Goal: Transaction & Acquisition: Purchase product/service

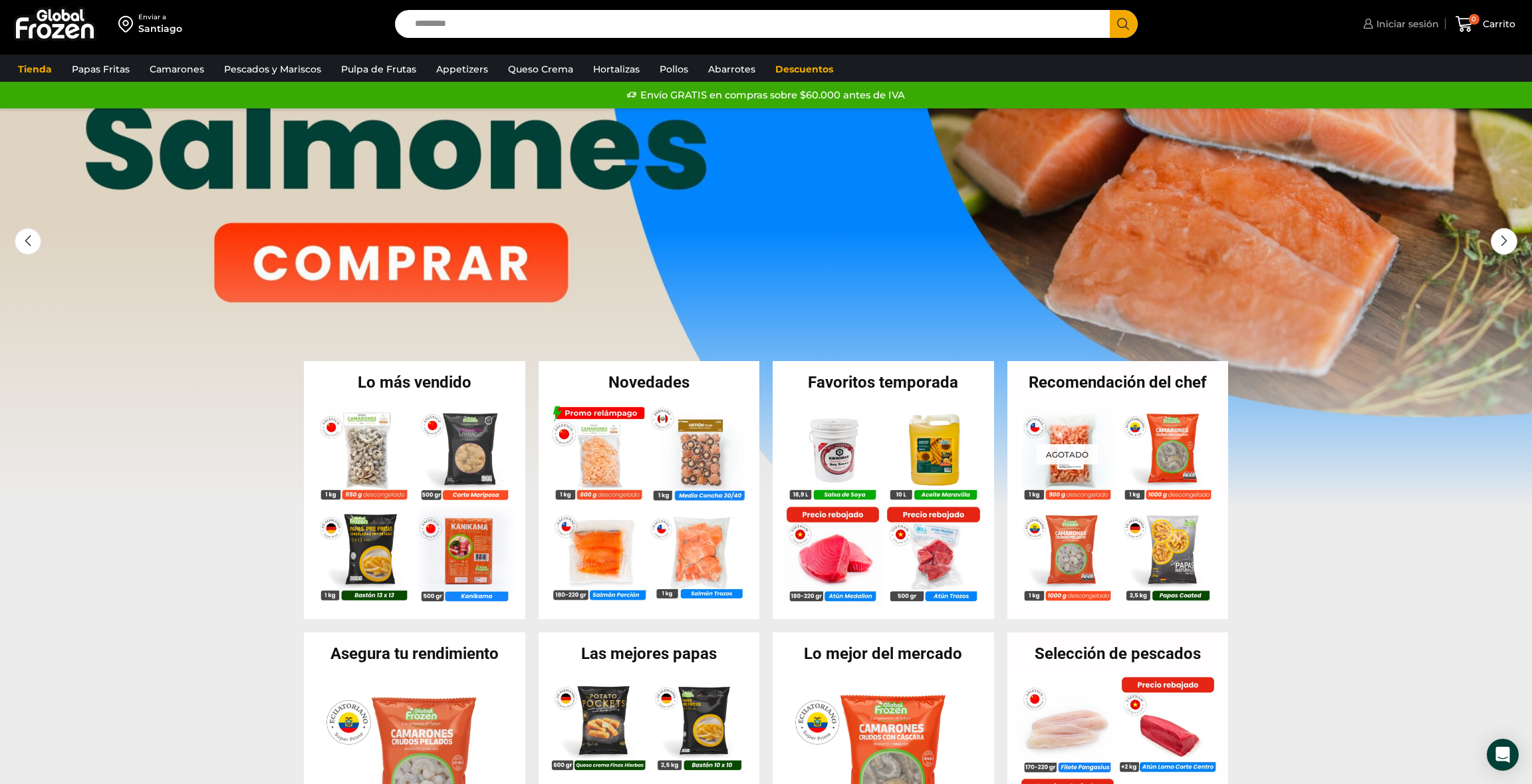
click at [1400, 26] on span "Iniciar sesión" at bounding box center [1406, 24] width 66 height 13
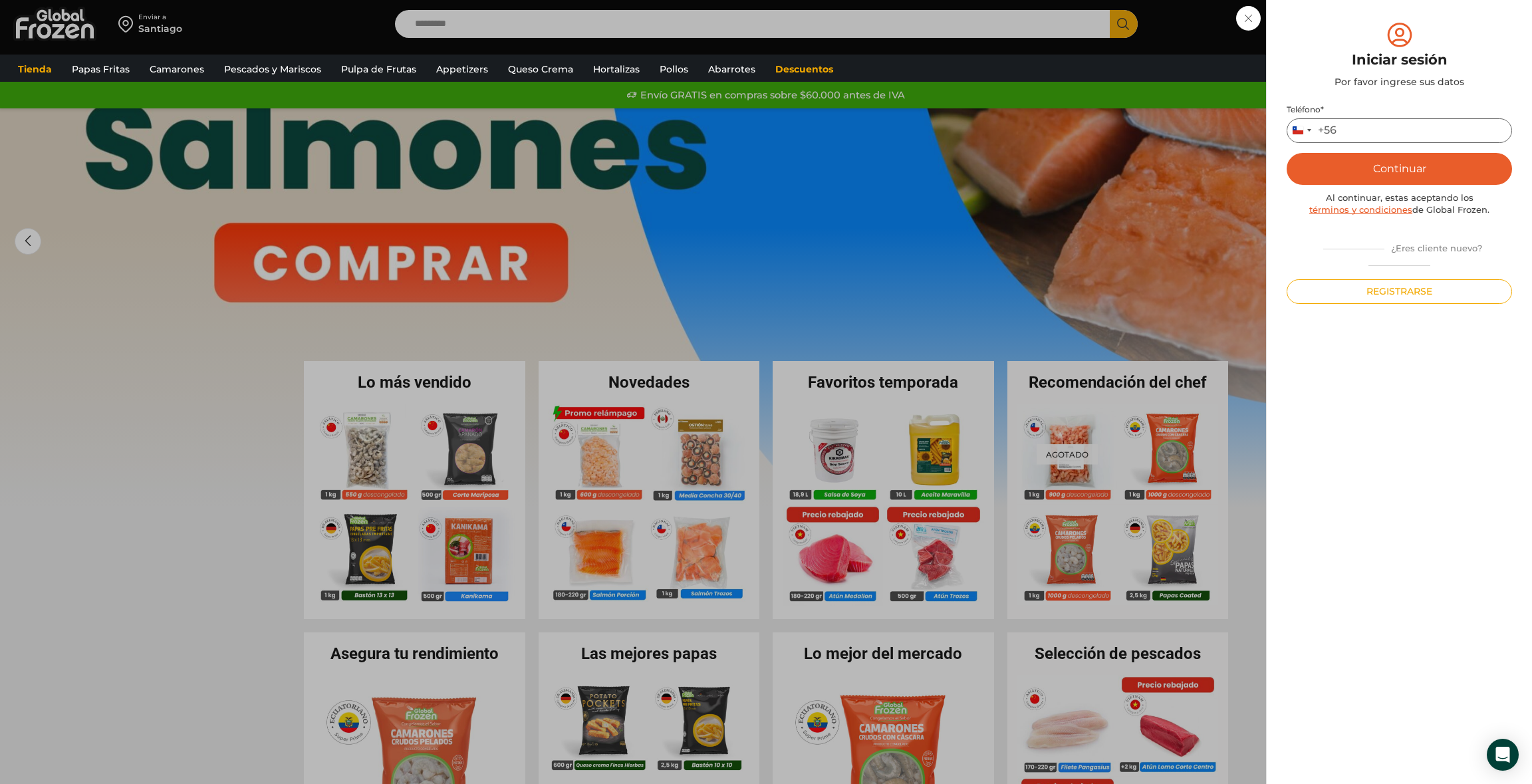
click at [1361, 121] on input "Teléfono *" at bounding box center [1399, 130] width 225 height 24
type input "*********"
click at [1389, 166] on button "Continuar" at bounding box center [1399, 169] width 225 height 32
click at [1307, 127] on input "text" at bounding box center [1305, 130] width 33 height 24
type input "*"
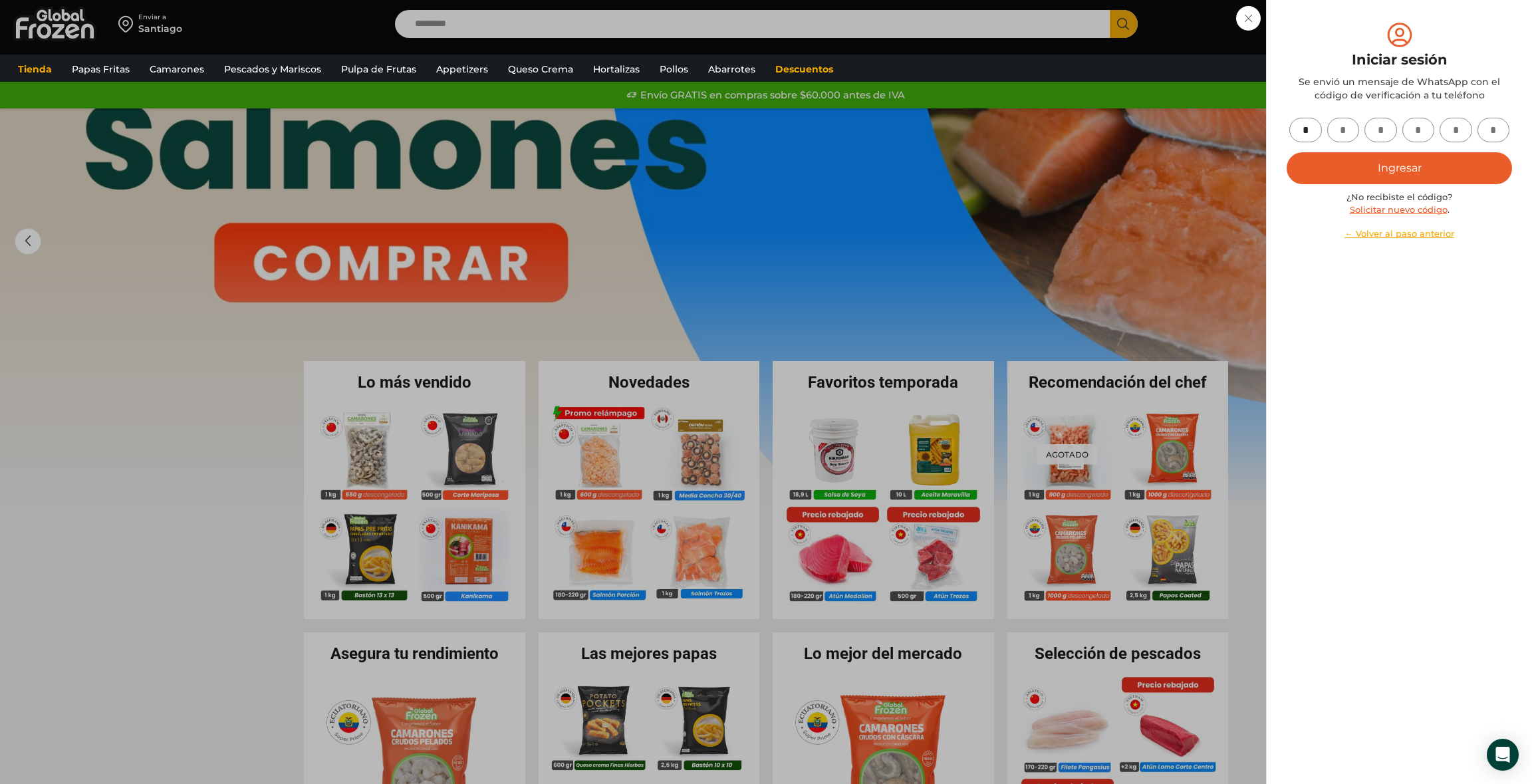
type input "*"
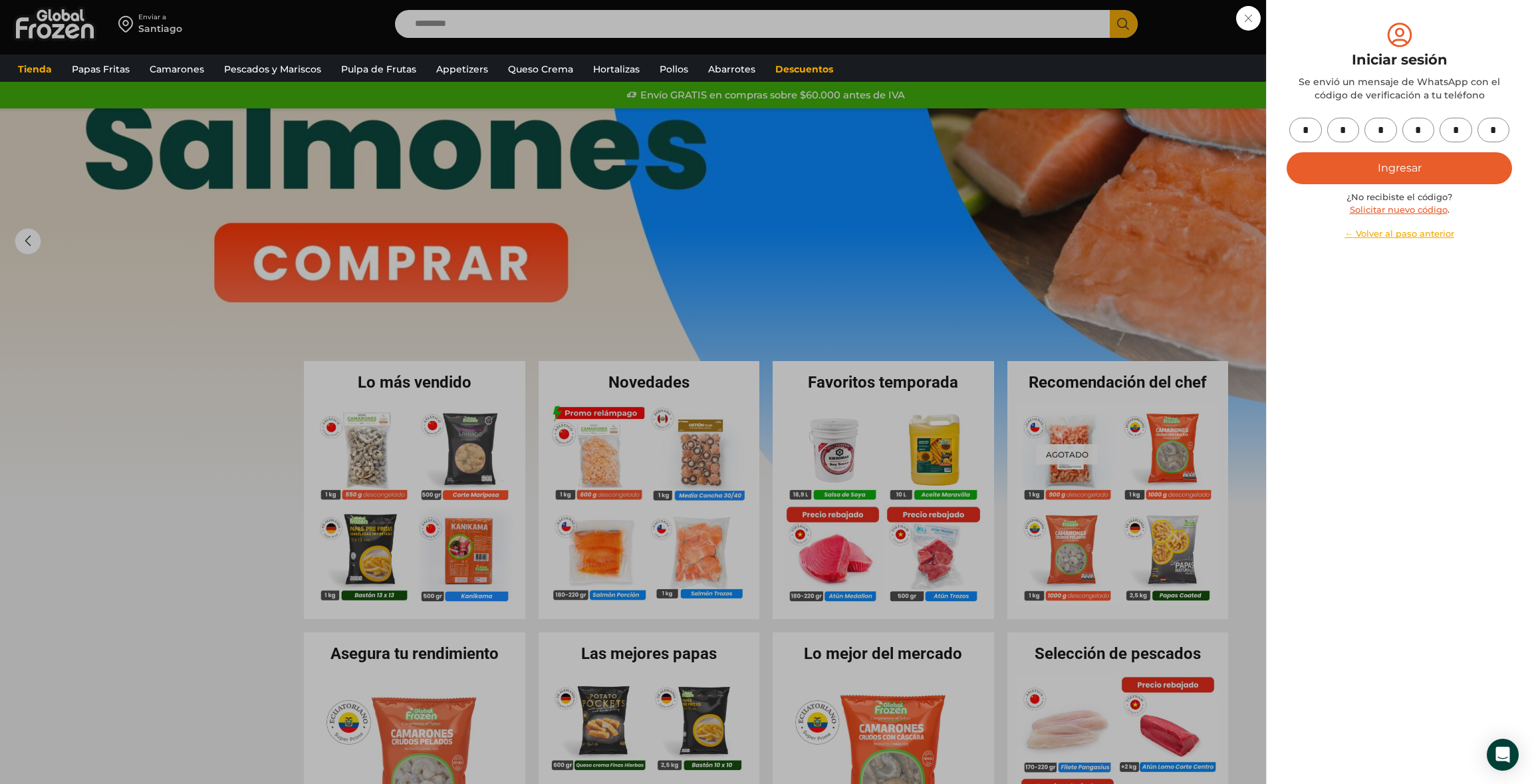
click at [1338, 169] on button "Ingresar" at bounding box center [1399, 168] width 225 height 32
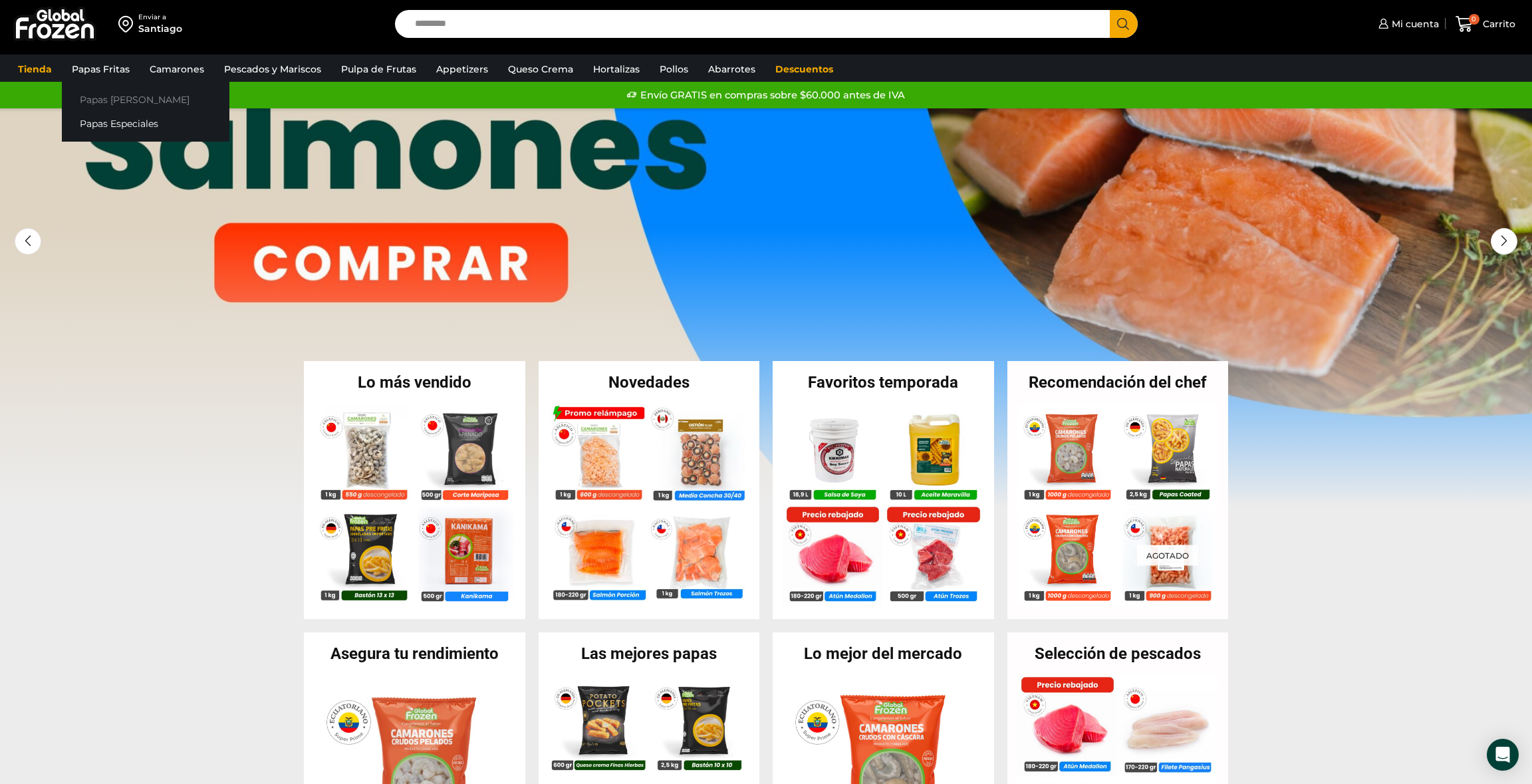
click at [108, 95] on link "Papas [PERSON_NAME]" at bounding box center [146, 99] width 168 height 24
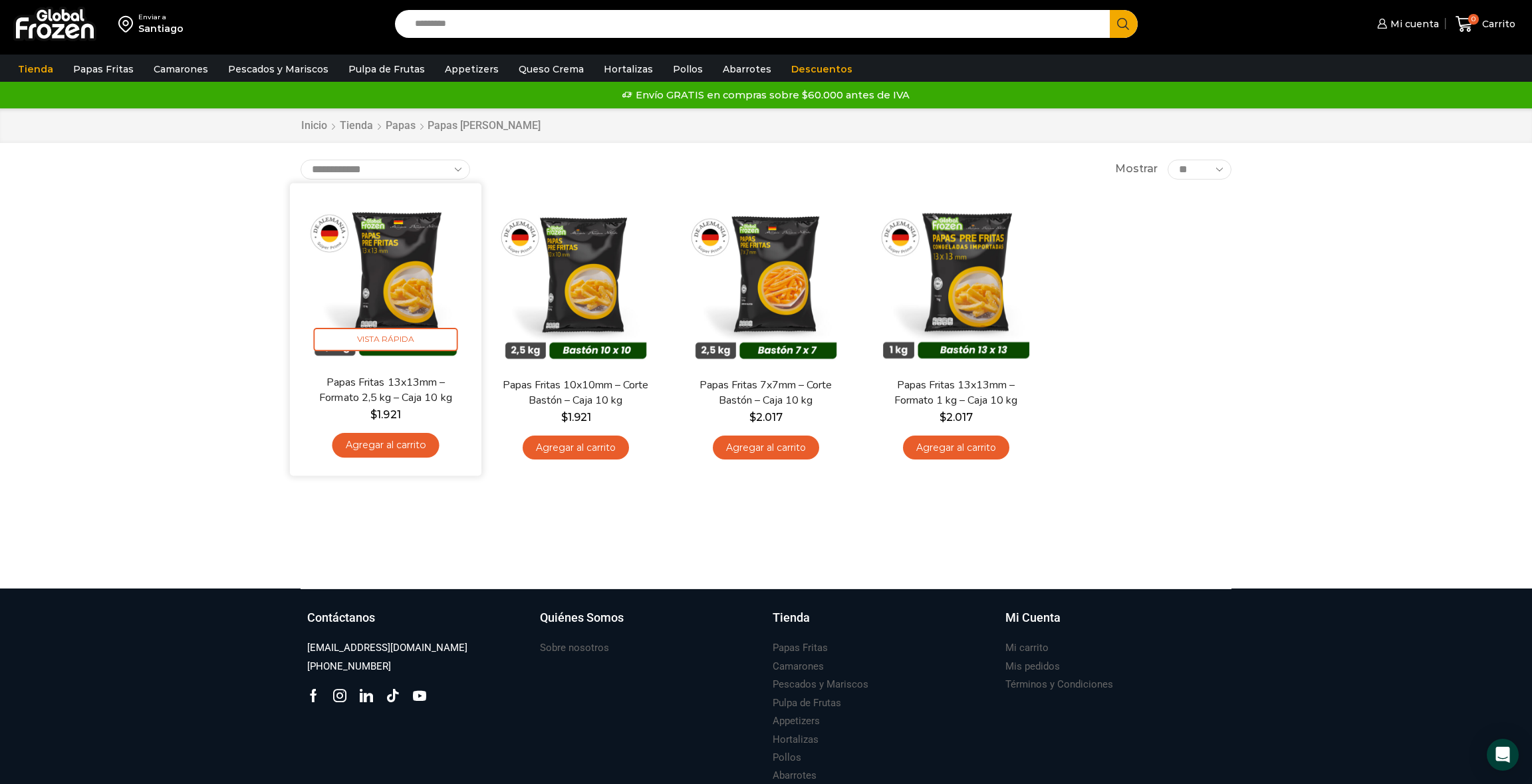
click at [382, 451] on link "Agregar al carrito" at bounding box center [385, 444] width 107 height 24
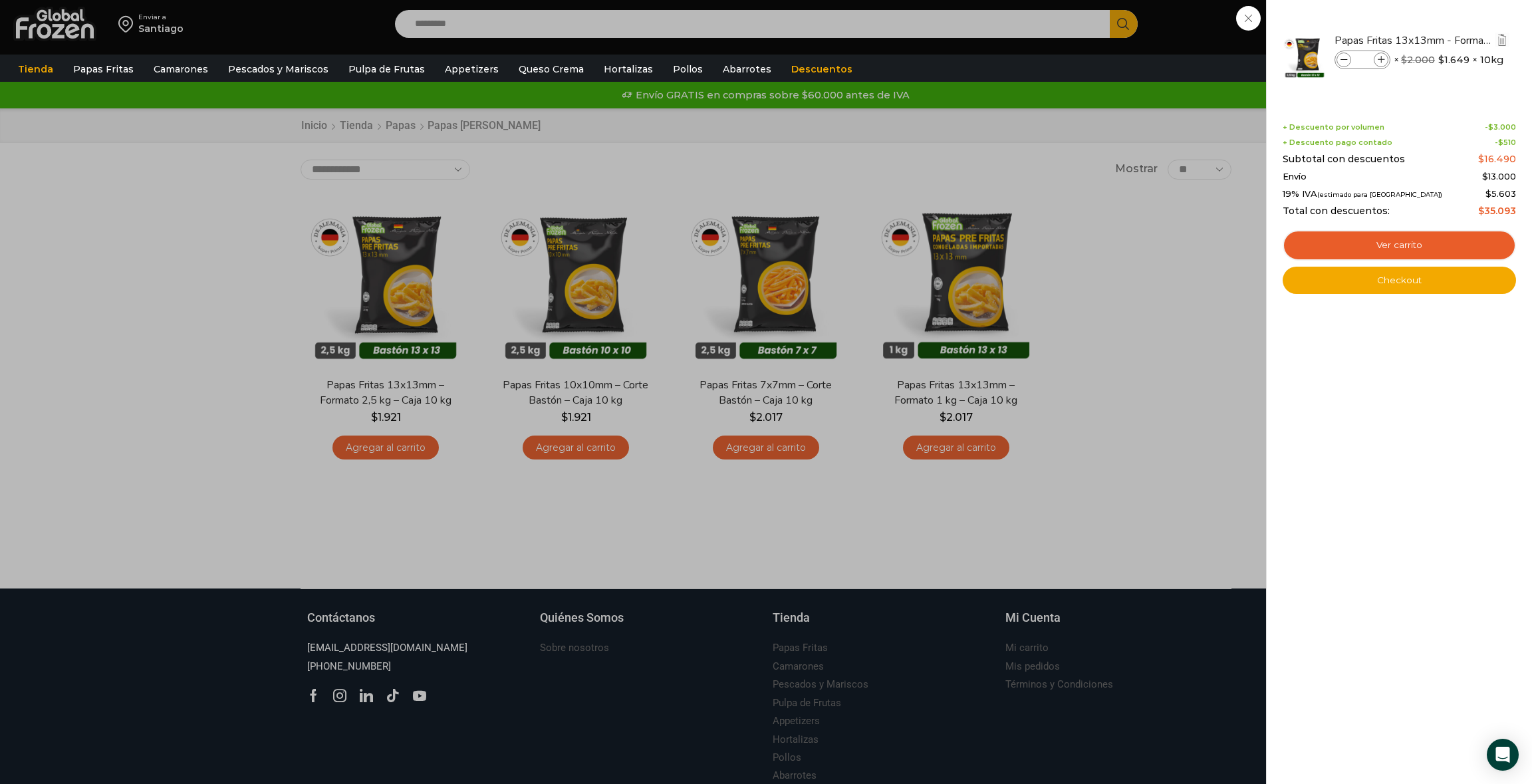
click at [1359, 58] on input "*" at bounding box center [1362, 60] width 20 height 15
type input "**"
click at [1395, 95] on div "Papas Fritas 13x13mm - Formato 2,5 kg - Caja 10 kg Papas Fritas 13x13mm - Forma…" at bounding box center [1399, 62] width 229 height 83
click at [1402, 241] on link "Ver carrito" at bounding box center [1399, 245] width 234 height 31
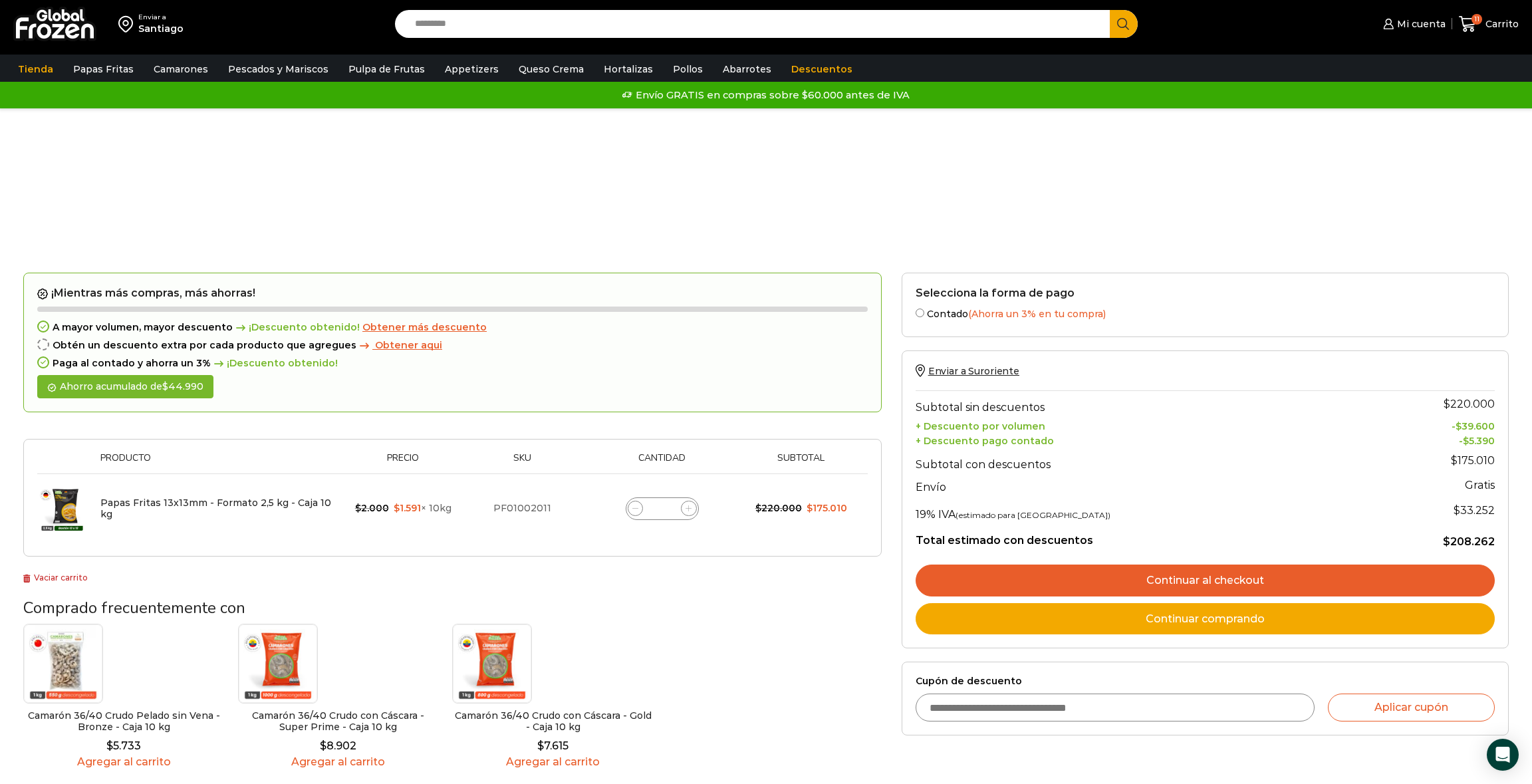
click at [1106, 574] on link "Continuar al checkout" at bounding box center [1205, 580] width 579 height 32
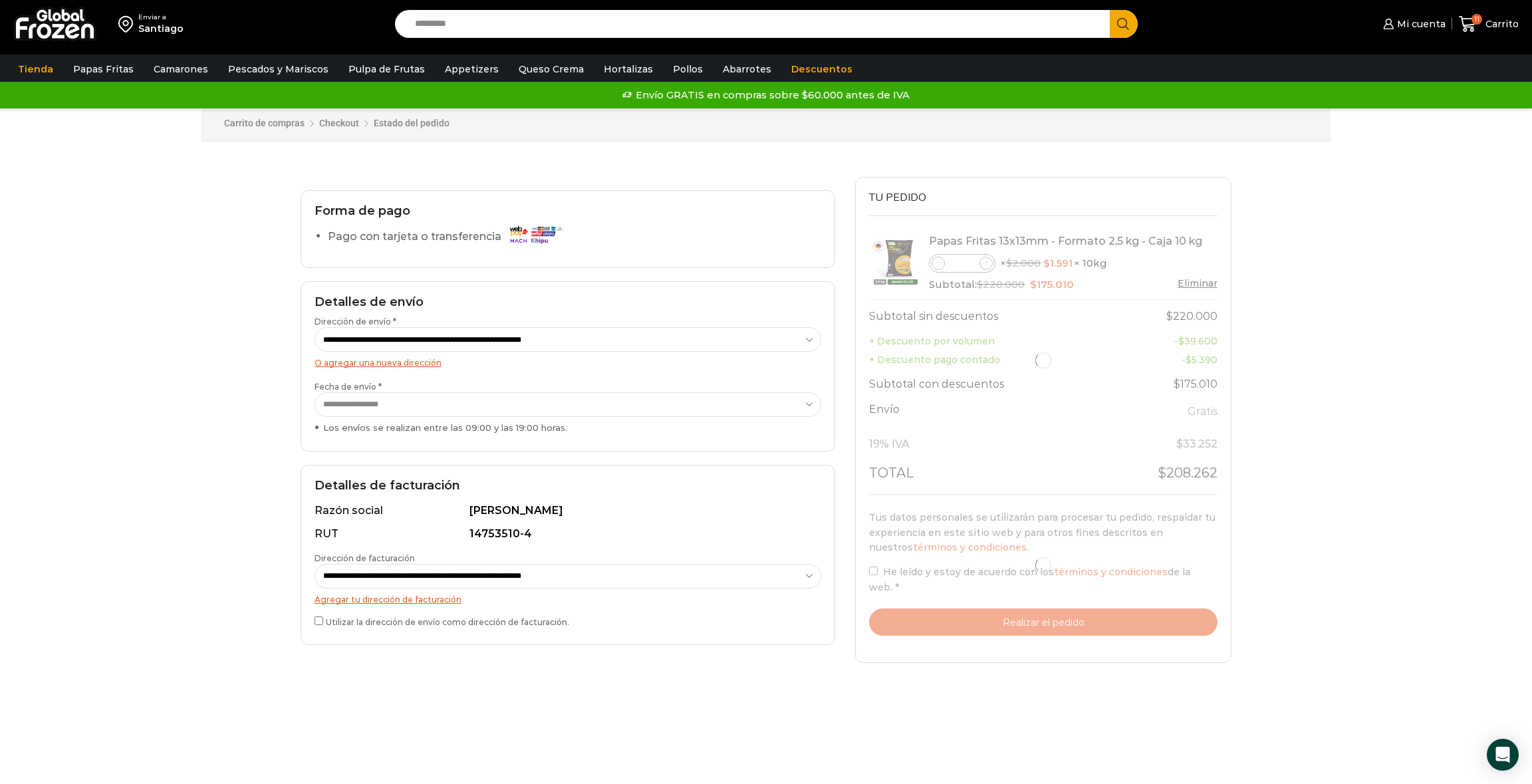
select select "*"
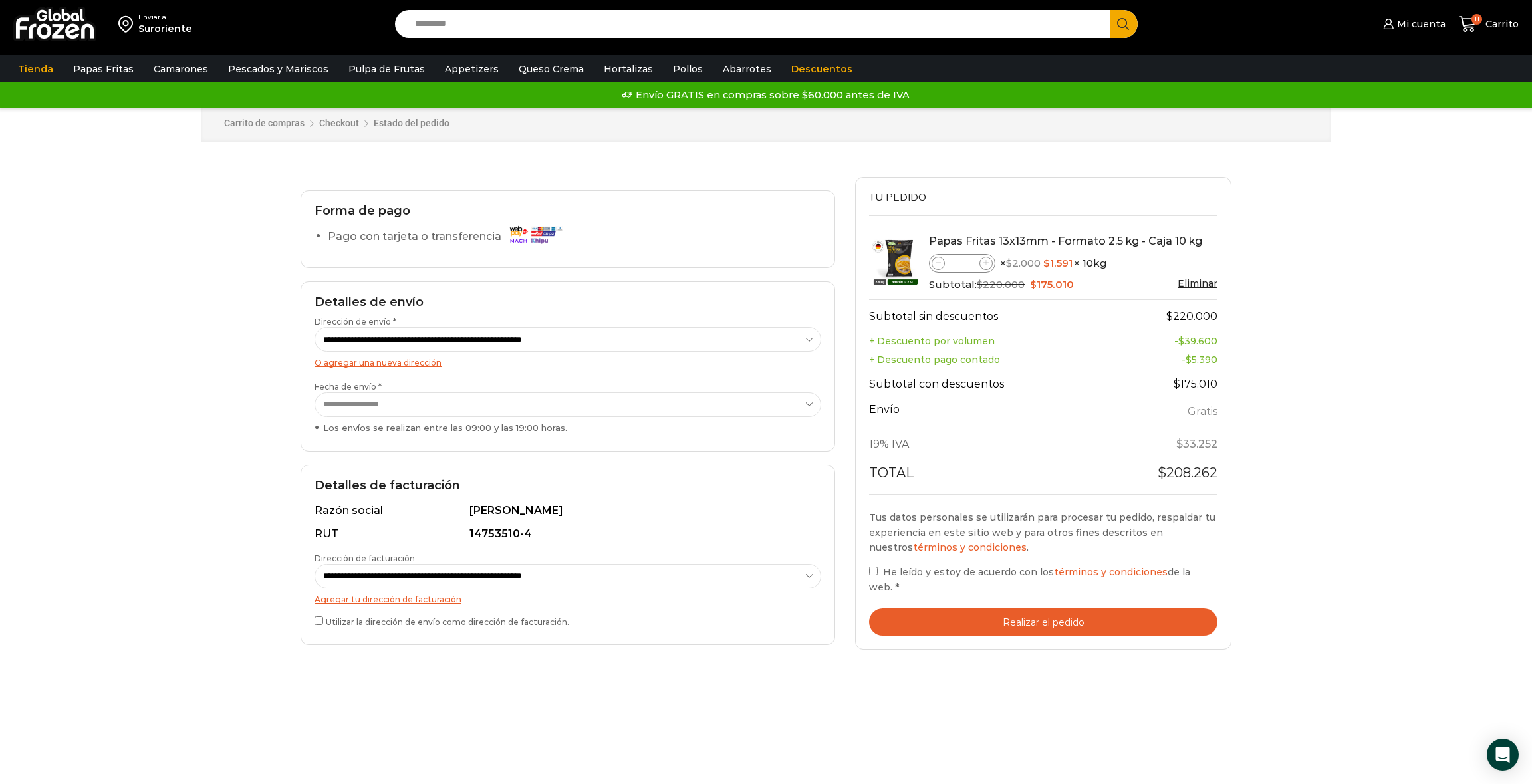
click at [948, 615] on button "Realizar el pedido" at bounding box center [1043, 622] width 349 height 27
